Goal: Check status: Check status

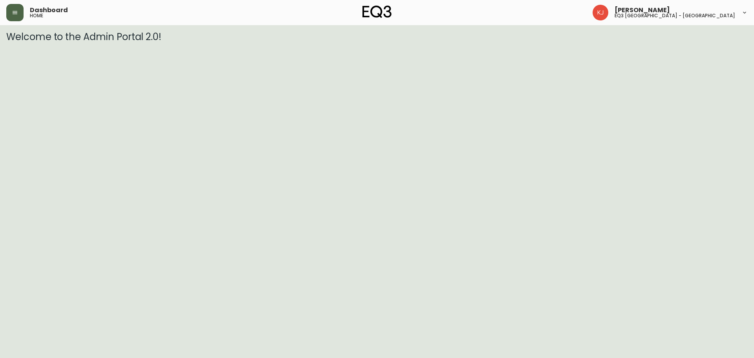
click at [16, 15] on icon "button" at bounding box center [15, 12] width 6 height 6
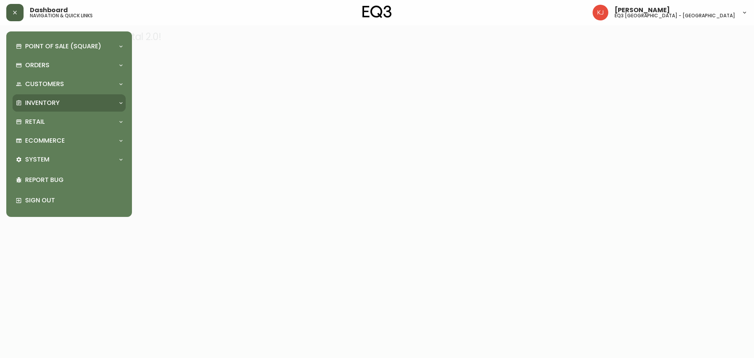
click at [44, 100] on p "Inventory" at bounding box center [42, 103] width 35 height 9
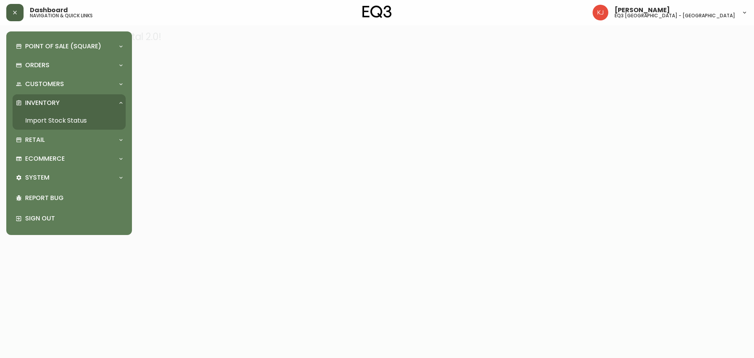
click at [77, 120] on link "Import Stock Status" at bounding box center [69, 121] width 113 height 18
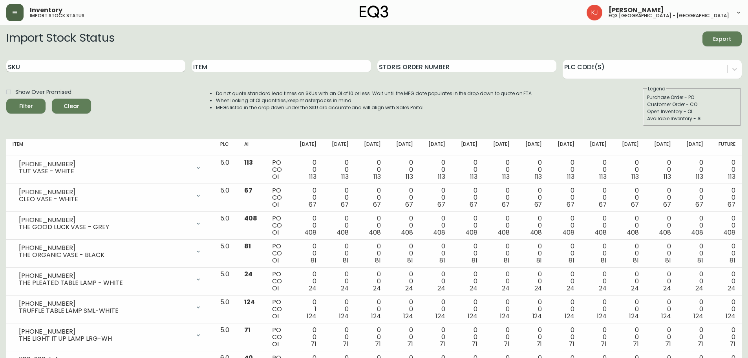
click at [121, 66] on input "SKU" at bounding box center [95, 66] width 179 height 13
paste input "[PHONE_NUMBER]"
type input "[PHONE_NUMBER]"
click at [6, 99] on button "Filter" at bounding box center [25, 106] width 39 height 15
